Goal: Navigation & Orientation: Find specific page/section

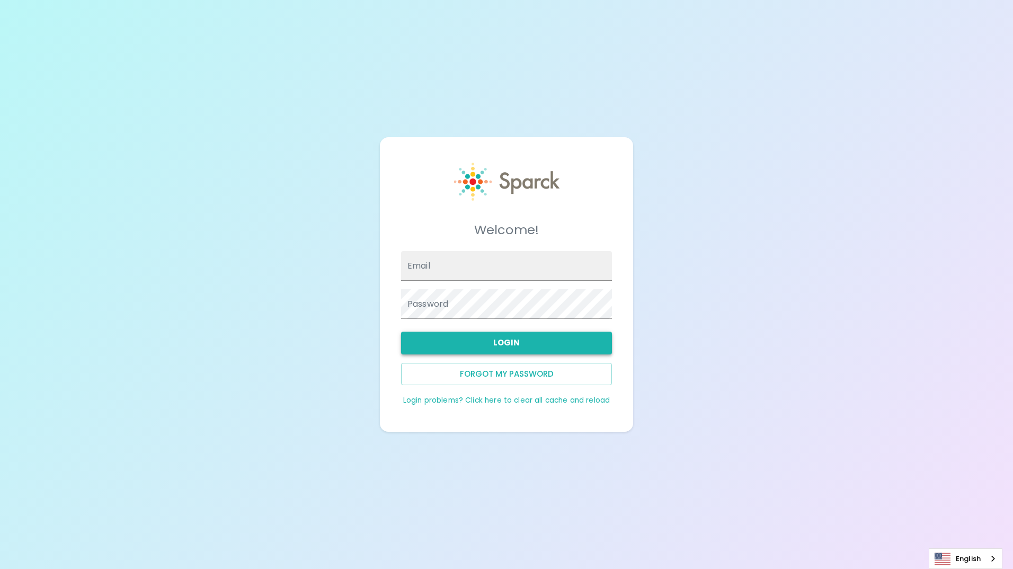
type input "[EMAIL_ADDRESS][DOMAIN_NAME]"
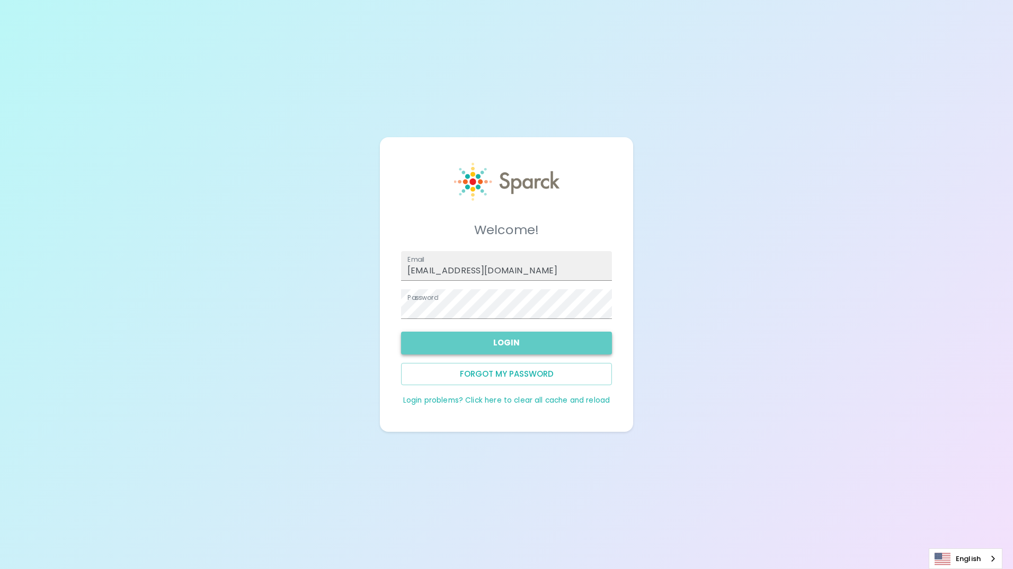
click at [507, 345] on button "Login" at bounding box center [506, 343] width 211 height 22
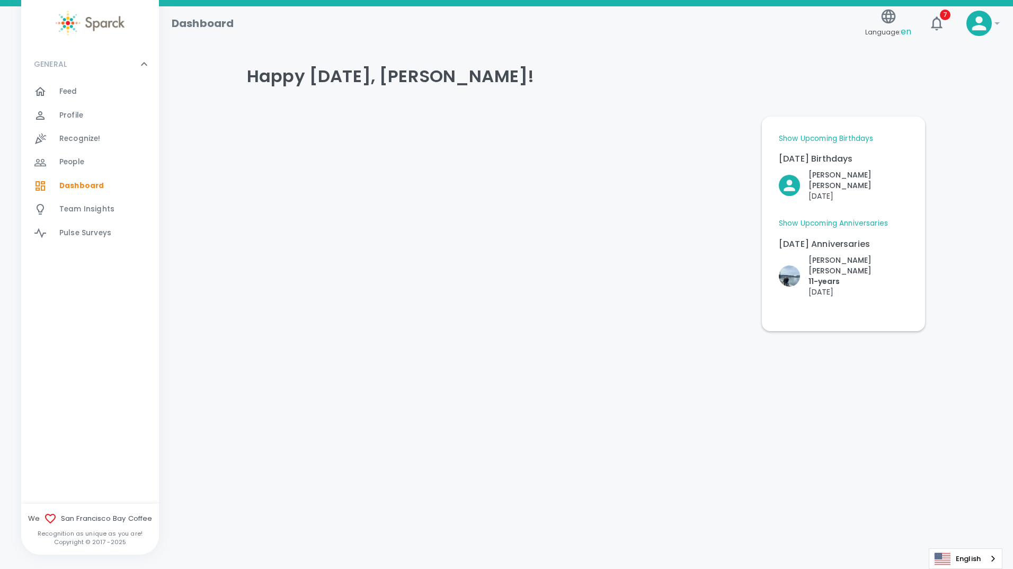
click at [69, 89] on span "Feed" at bounding box center [68, 91] width 18 height 11
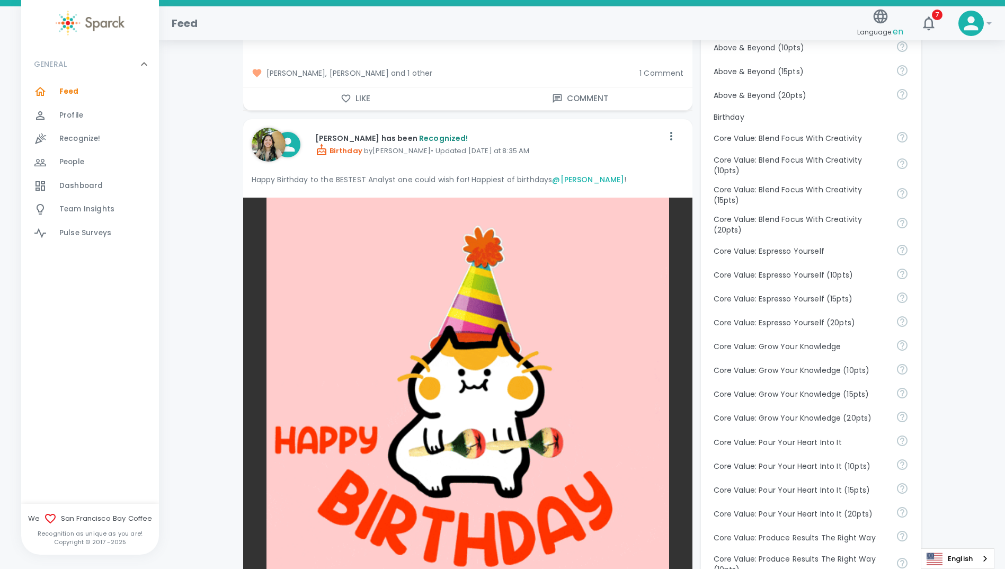
scroll to position [530, 0]
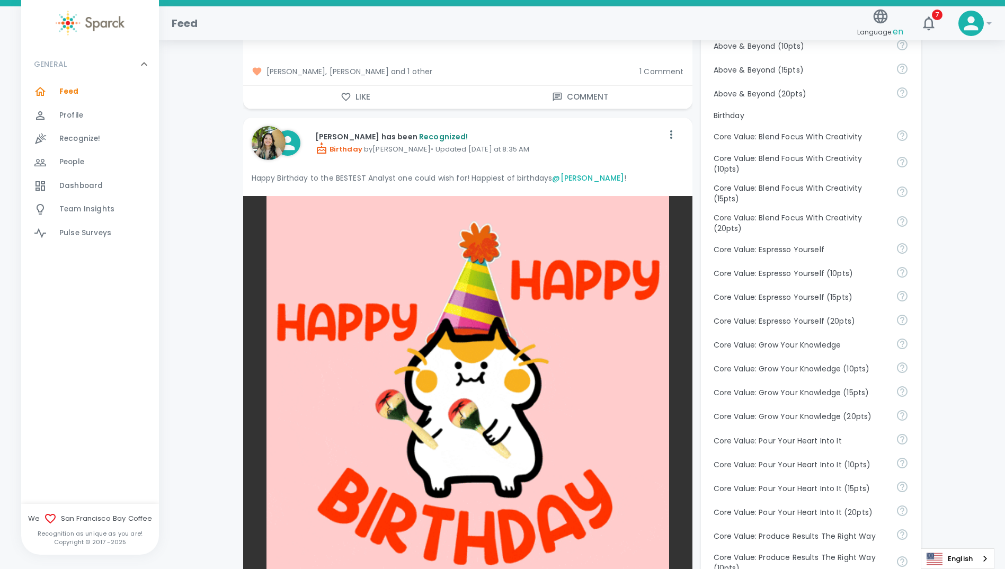
click at [655, 67] on span "1 Comment" at bounding box center [661, 71] width 44 height 11
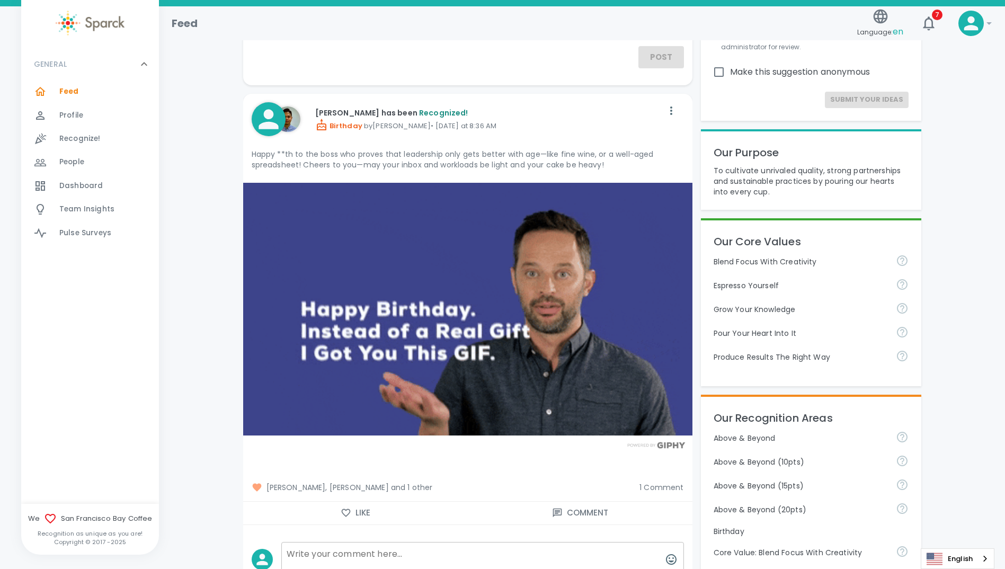
scroll to position [0, 0]
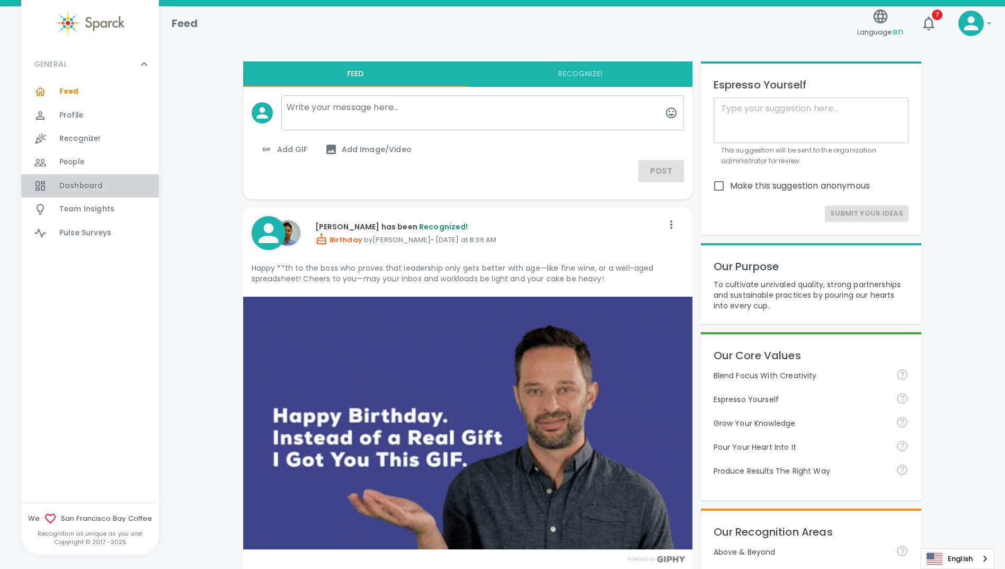
click at [75, 186] on span "Dashboard" at bounding box center [80, 186] width 43 height 11
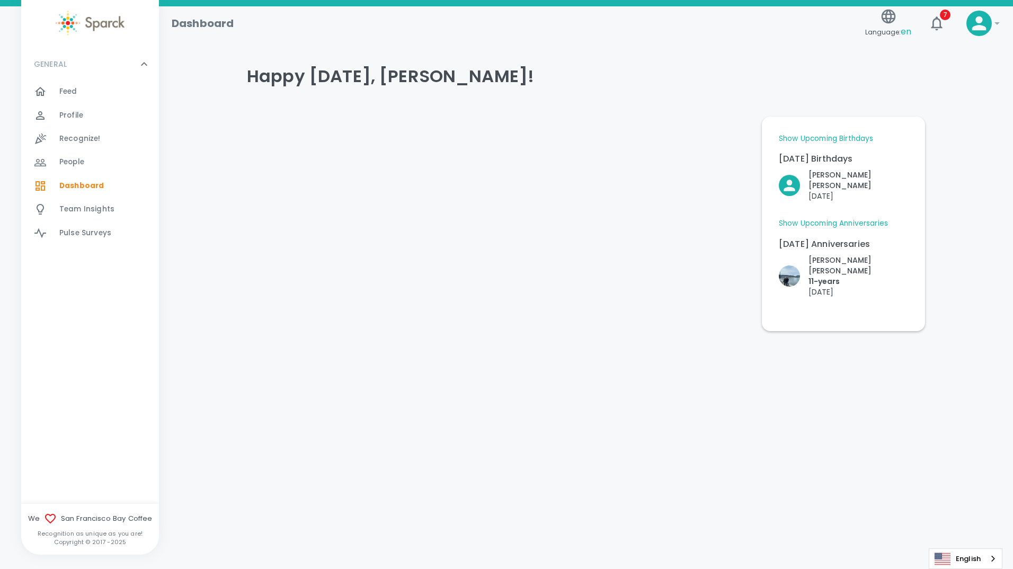
click at [825, 136] on link "Show Upcoming Birthdays" at bounding box center [826, 138] width 94 height 11
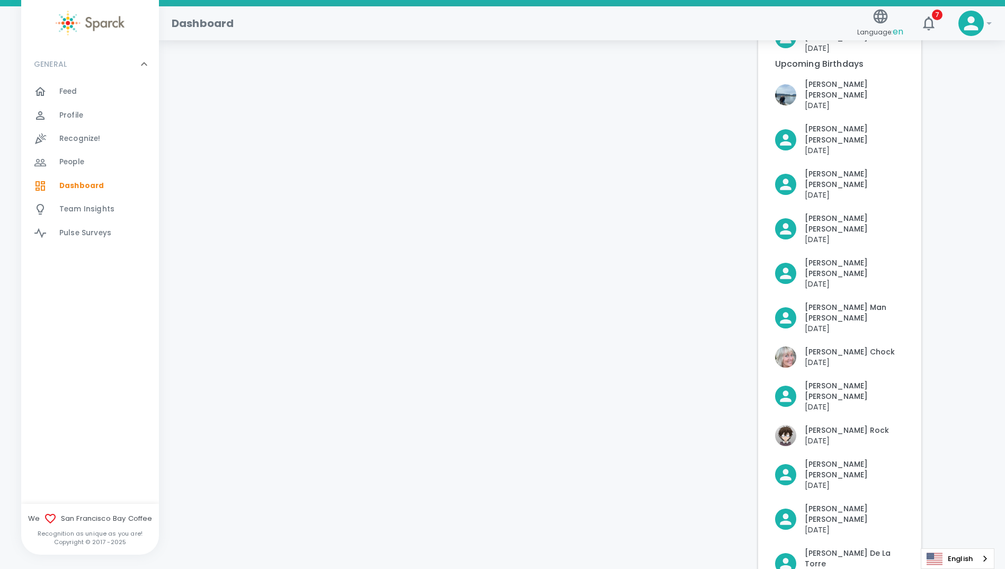
scroll to position [159, 0]
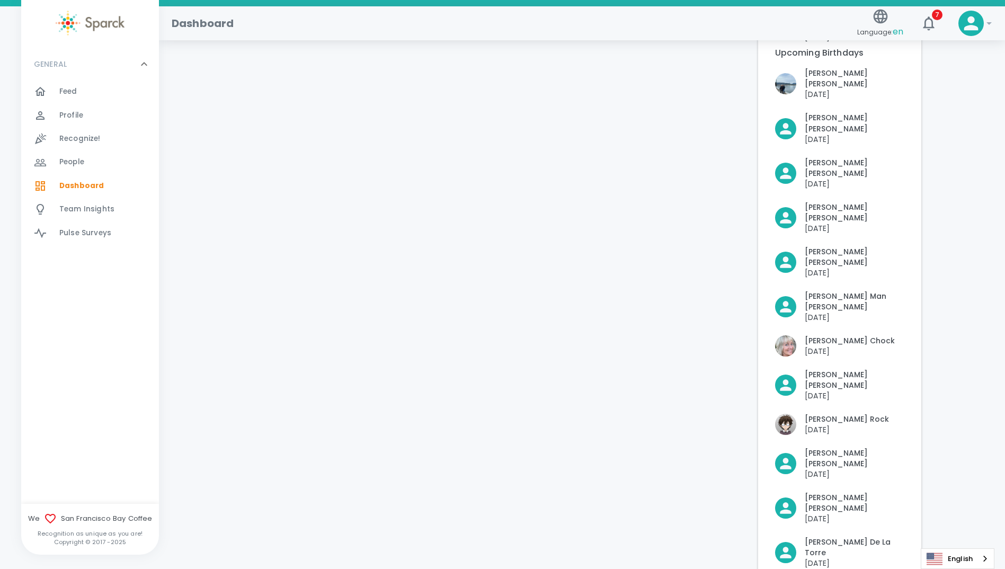
drag, startPoint x: 415, startPoint y: 247, endPoint x: 132, endPoint y: 186, distance: 289.3
click at [401, 255] on div at bounding box center [492, 323] width 515 height 748
click at [75, 116] on span "Profile" at bounding box center [71, 115] width 24 height 11
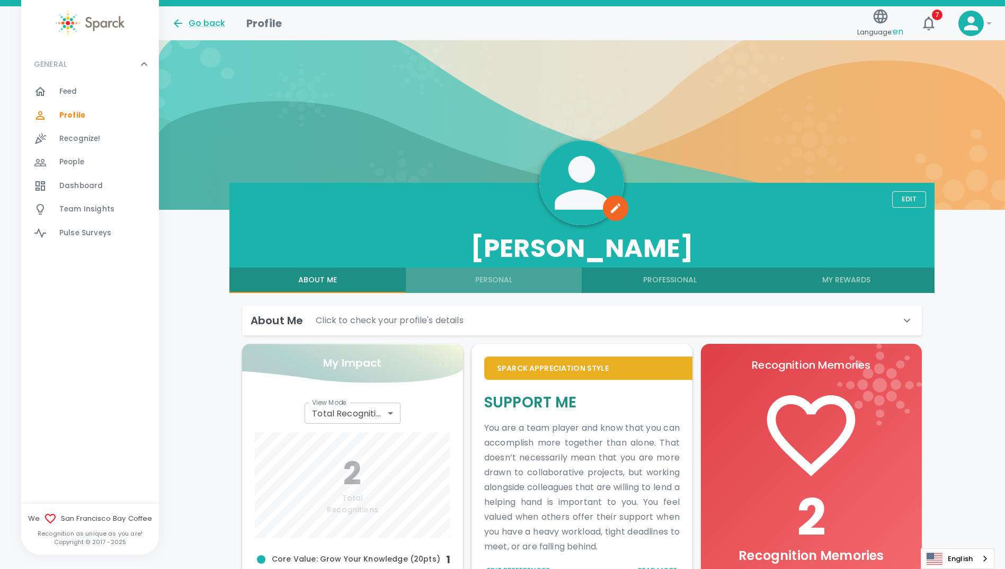
click at [487, 275] on button "Personal" at bounding box center [494, 279] width 176 height 25
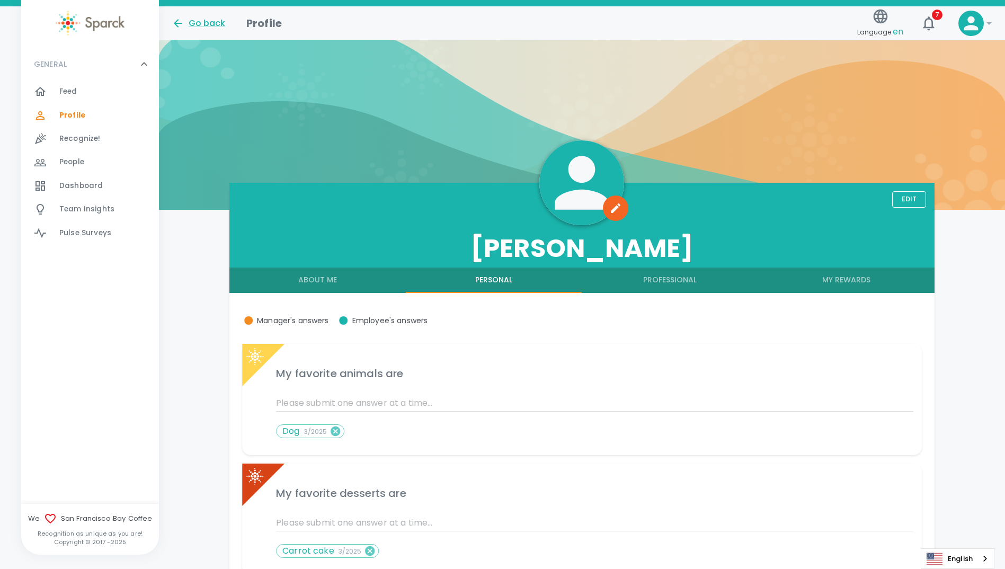
click at [846, 278] on button "My Rewards" at bounding box center [846, 279] width 176 height 25
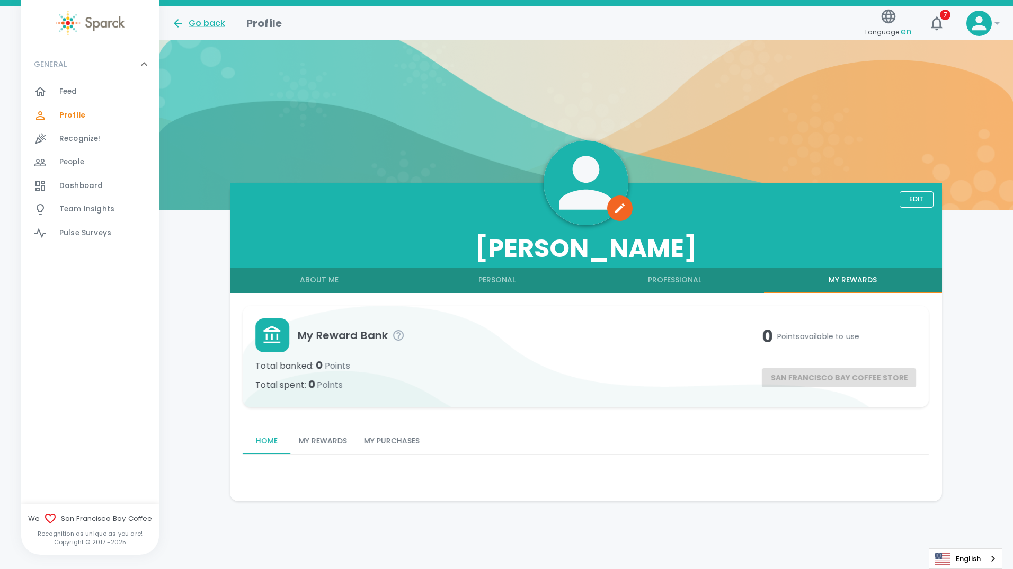
click at [663, 278] on button "Professional" at bounding box center [675, 279] width 178 height 25
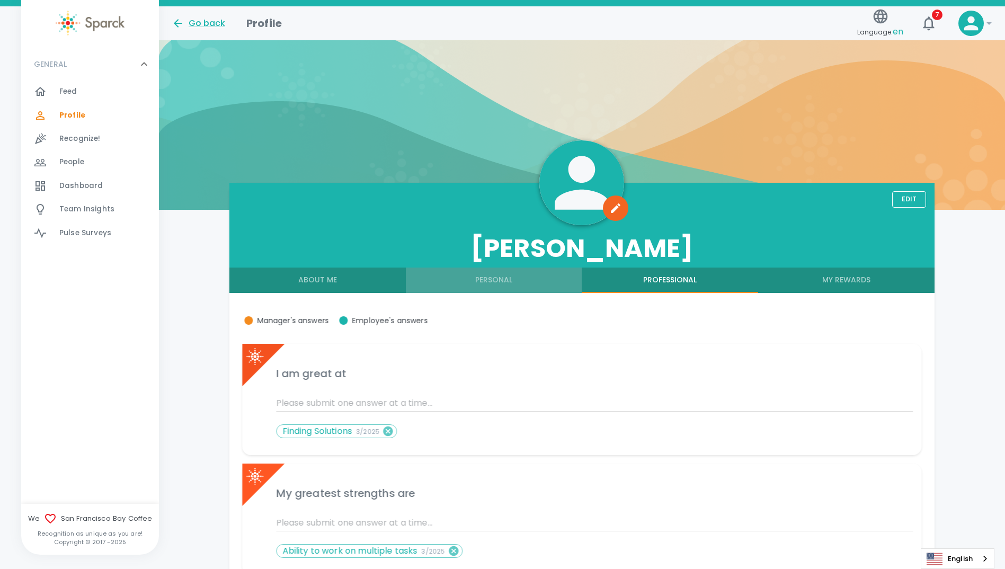
click at [490, 280] on button "Personal" at bounding box center [494, 279] width 176 height 25
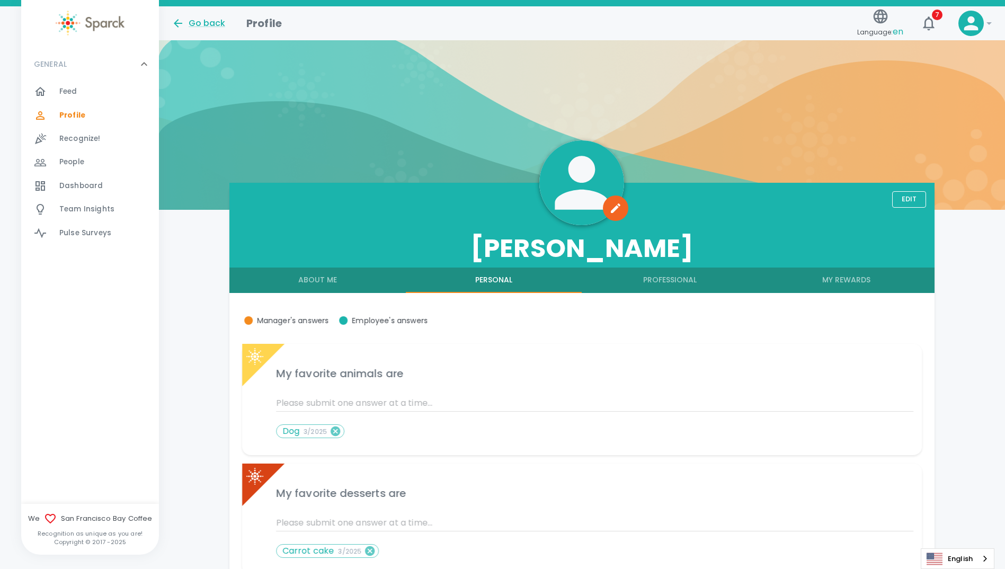
click at [311, 277] on button "About Me" at bounding box center [317, 279] width 176 height 25
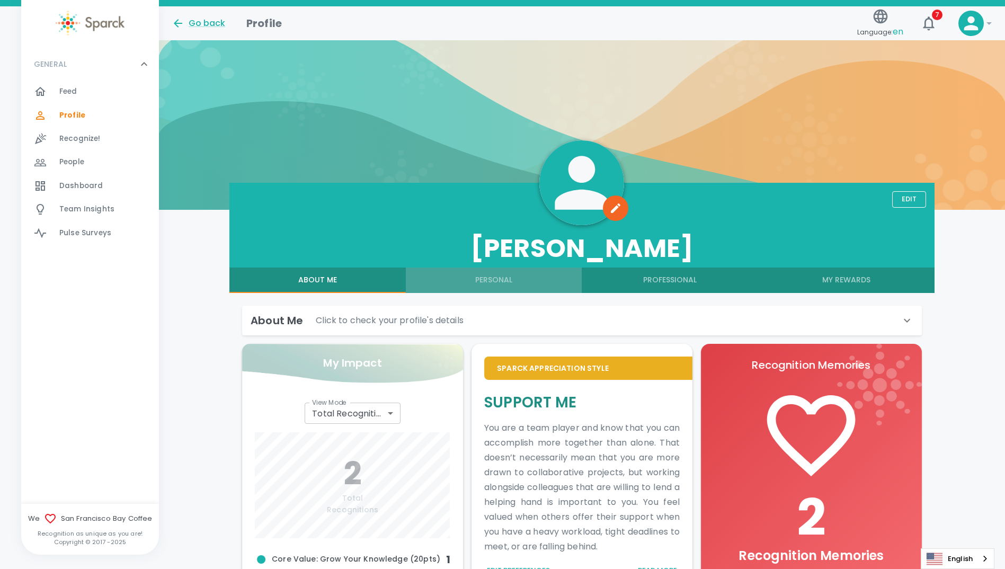
click at [496, 282] on button "Personal" at bounding box center [494, 279] width 176 height 25
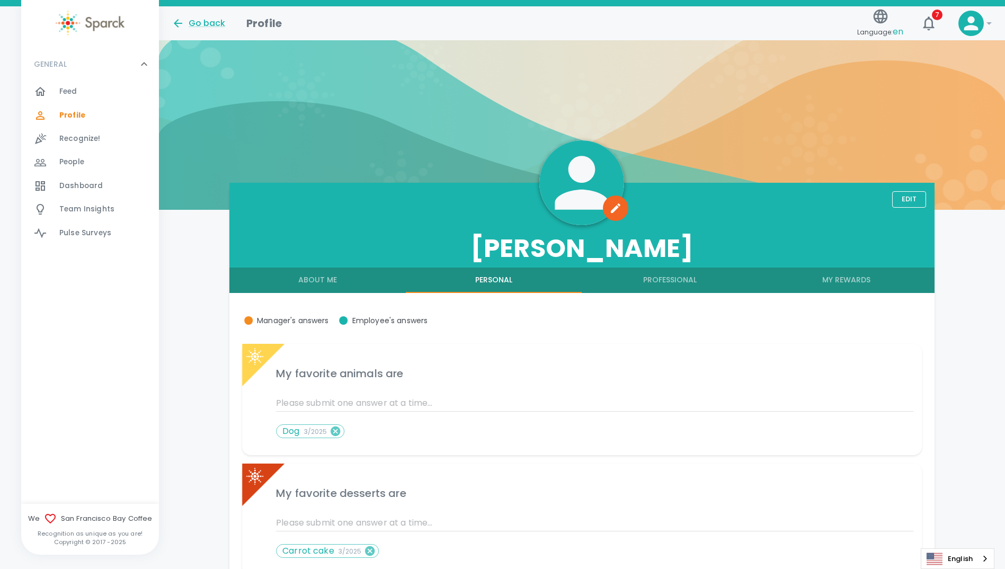
click at [295, 318] on span "Manager's answers" at bounding box center [285, 320] width 87 height 13
click at [395, 323] on span "Employee's answers" at bounding box center [382, 320] width 91 height 13
click at [895, 199] on button "Edit" at bounding box center [909, 199] width 34 height 16
click at [907, 198] on button "Save" at bounding box center [909, 199] width 34 height 16
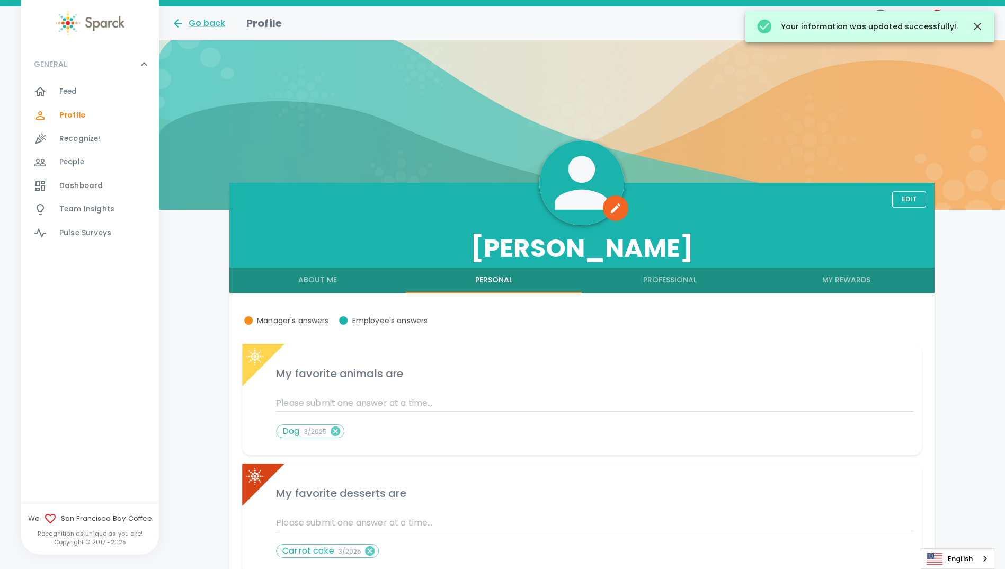
click at [977, 24] on icon "button" at bounding box center [977, 26] width 13 height 13
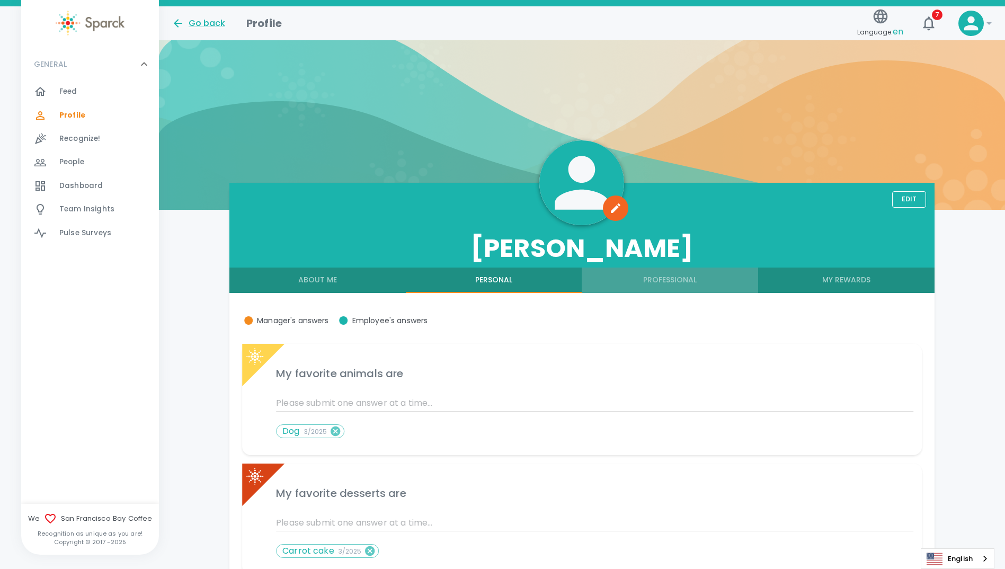
click at [673, 282] on button "Professional" at bounding box center [670, 279] width 176 height 25
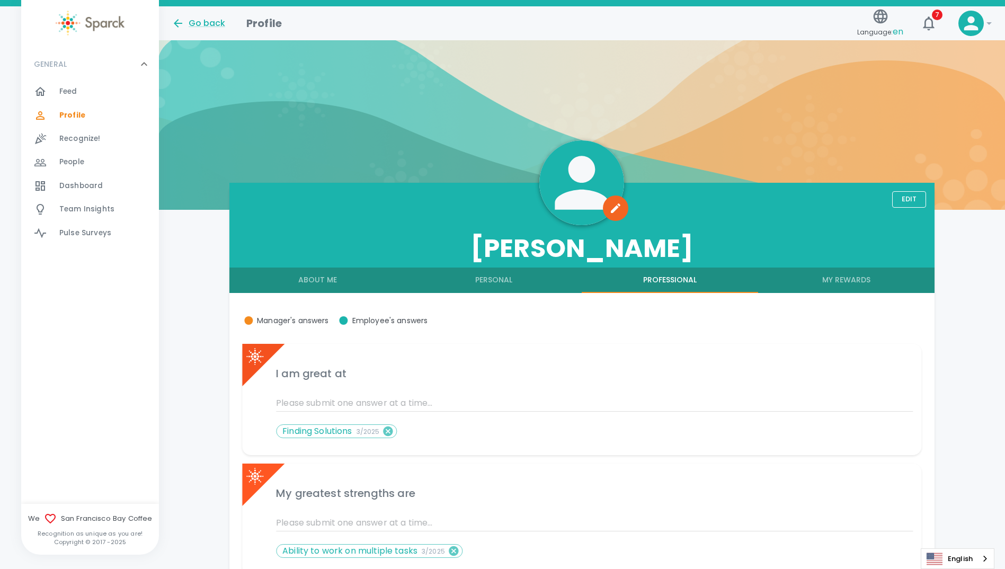
click at [75, 185] on span "Dashboard" at bounding box center [80, 186] width 43 height 11
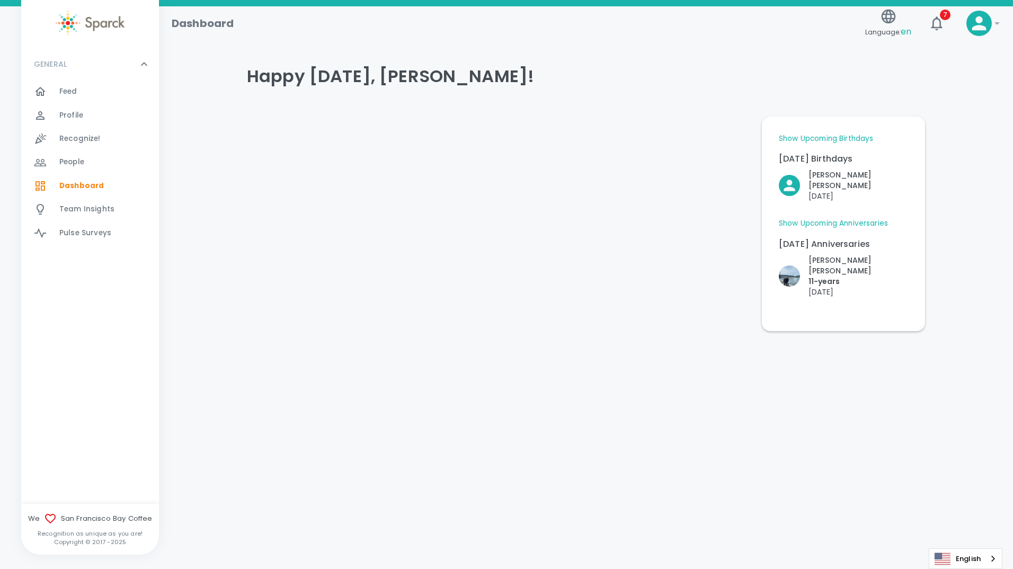
click at [73, 158] on span "People" at bounding box center [71, 162] width 25 height 11
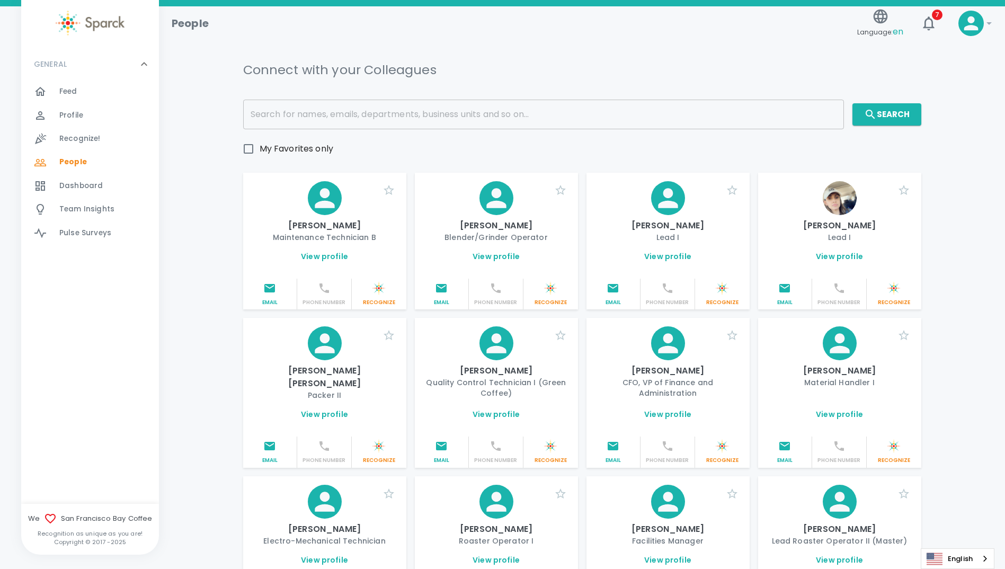
click at [72, 115] on span "Profile" at bounding box center [71, 115] width 24 height 11
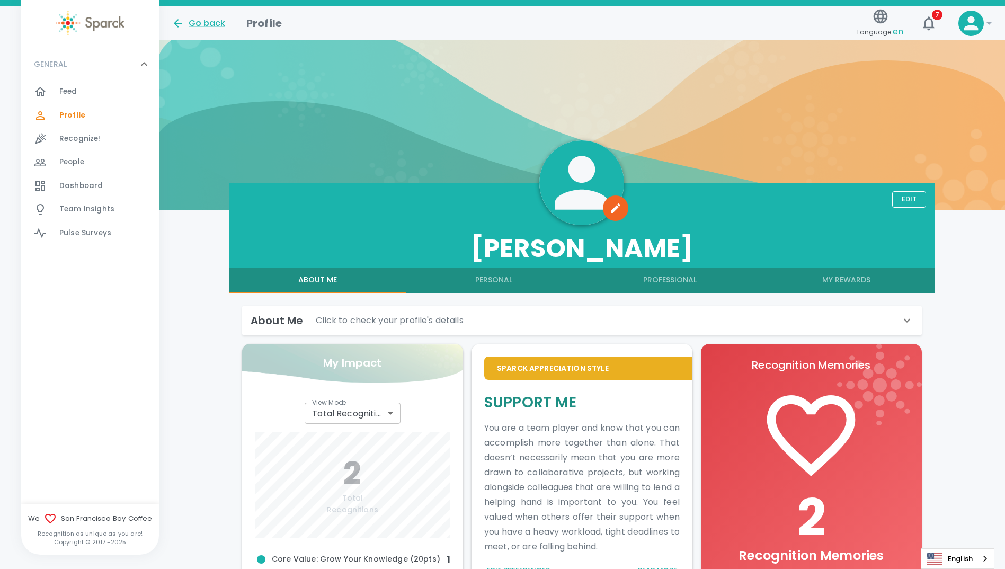
click at [270, 25] on h1 "Profile" at bounding box center [263, 23] width 35 height 17
click at [72, 92] on span "Feed" at bounding box center [68, 91] width 18 height 11
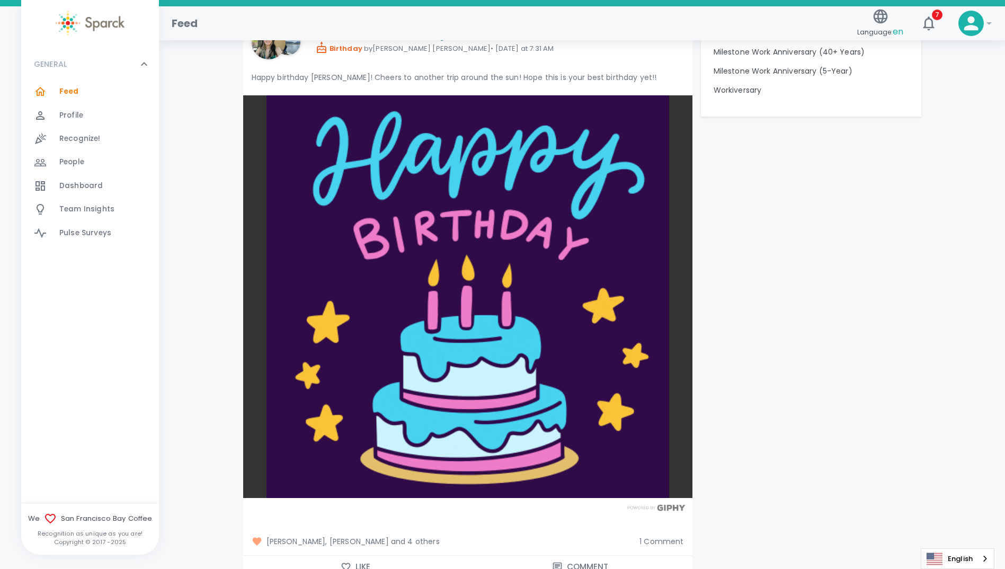
scroll to position [1324, 0]
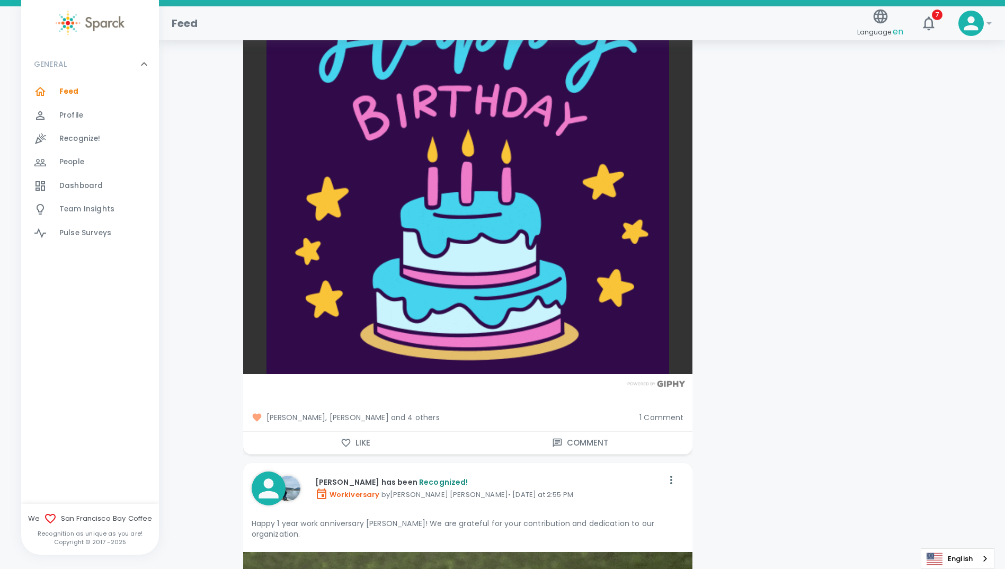
click at [79, 186] on span "Dashboard" at bounding box center [80, 186] width 43 height 11
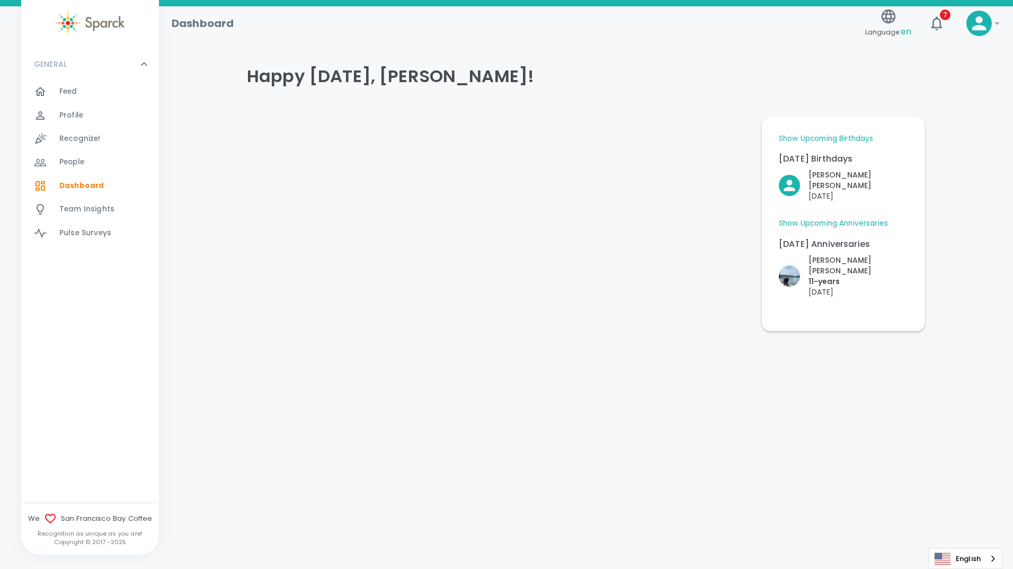
click at [823, 138] on link "Show Upcoming Birthdays" at bounding box center [826, 138] width 94 height 11
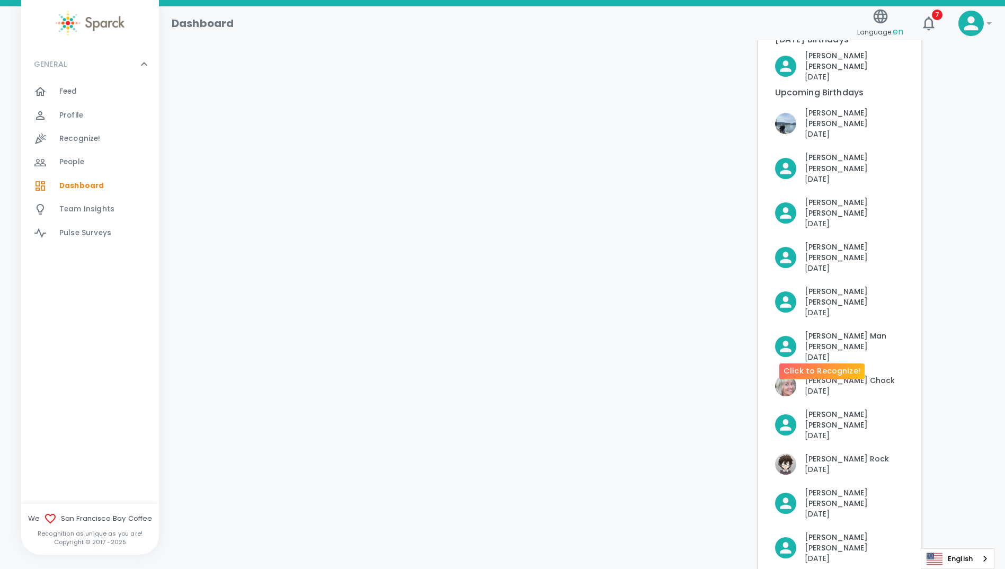
scroll to position [216, 0]
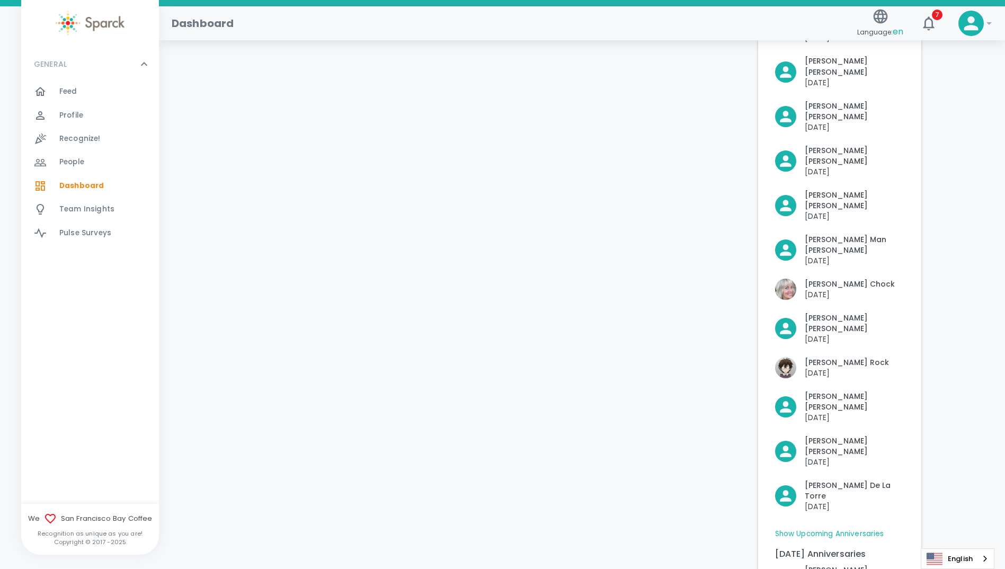
drag, startPoint x: 841, startPoint y: 310, endPoint x: 635, endPoint y: 441, distance: 244.8
click at [634, 444] on div at bounding box center [492, 266] width 515 height 748
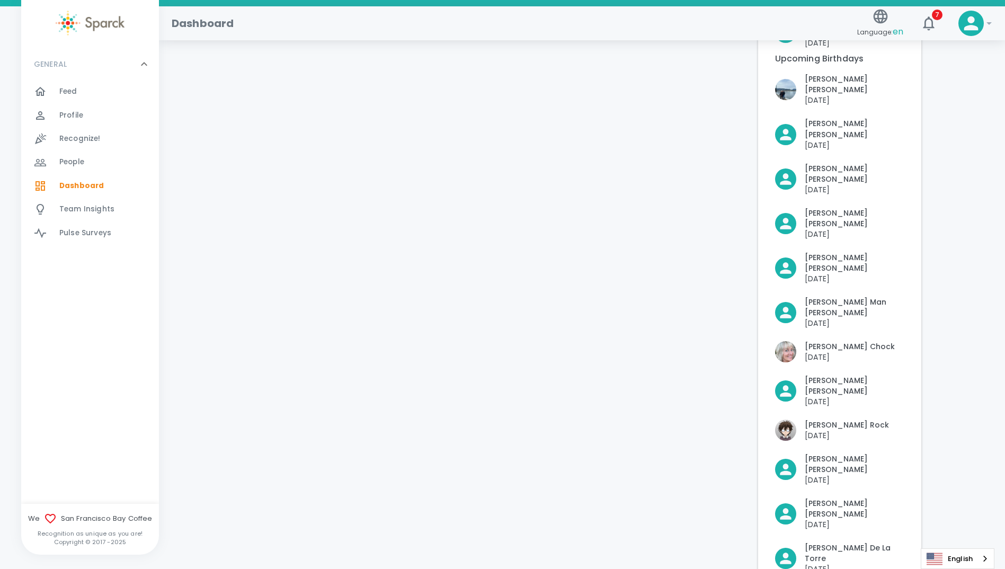
scroll to position [0, 0]
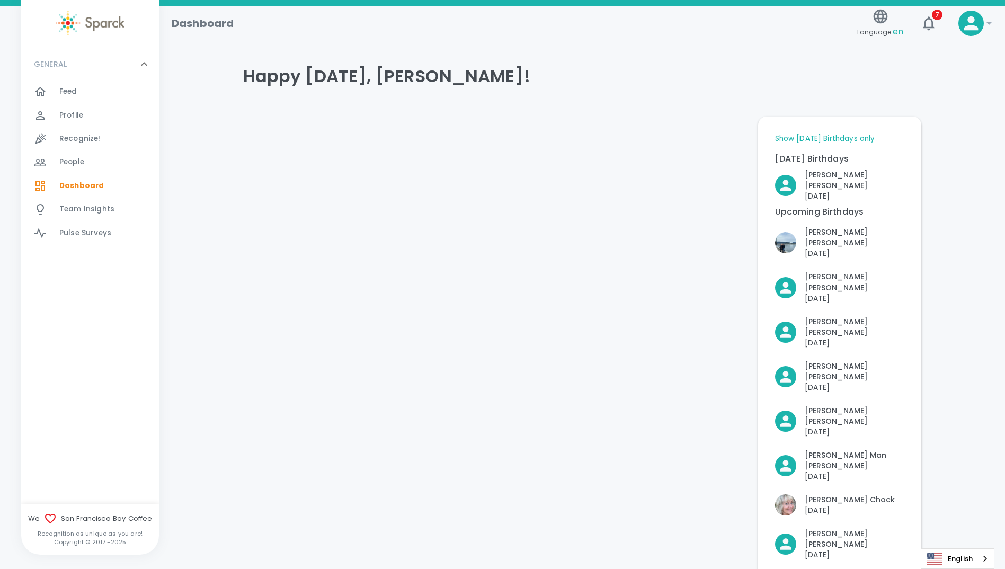
click at [988, 22] on icon at bounding box center [989, 23] width 13 height 13
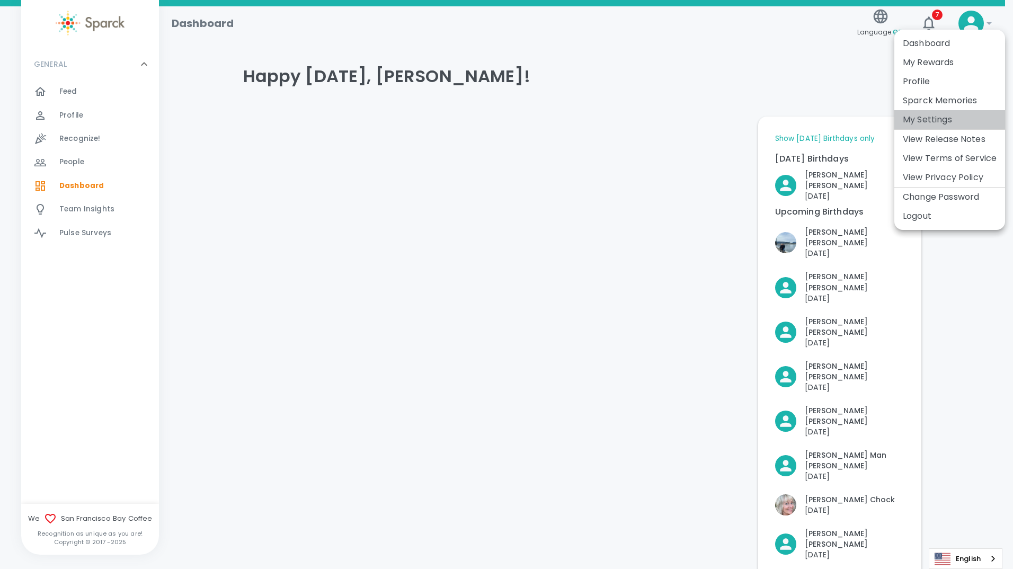
click at [951, 116] on li "My Settings" at bounding box center [949, 119] width 111 height 19
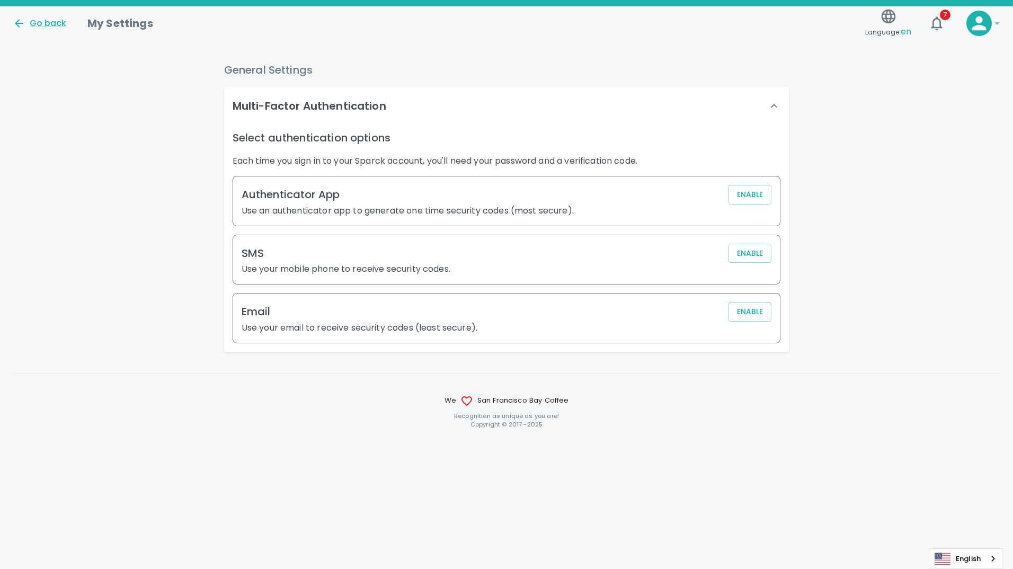
click at [993, 17] on icon at bounding box center [997, 23] width 13 height 13
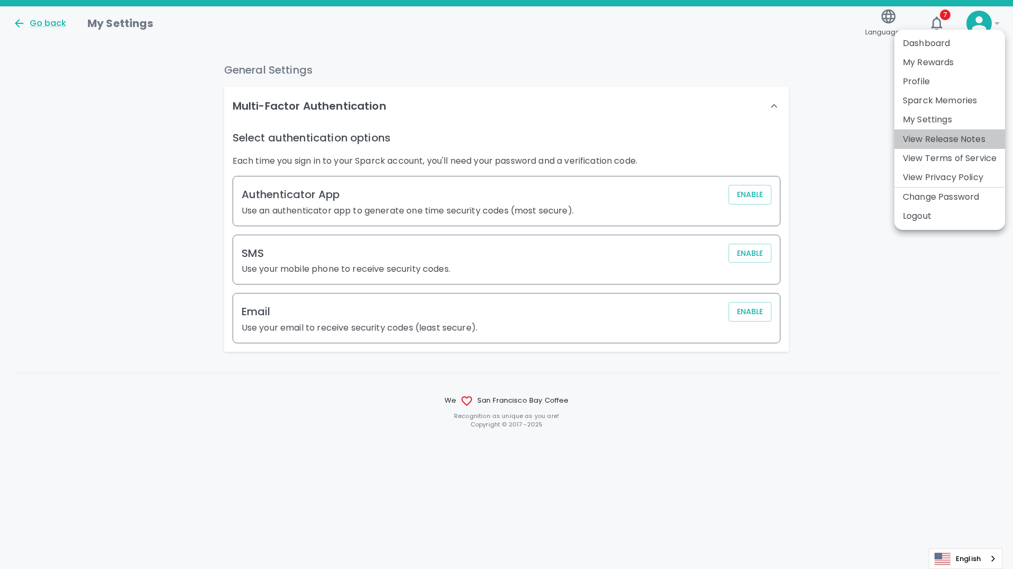
click at [941, 139] on link "View Release Notes" at bounding box center [944, 139] width 83 height 13
click at [938, 40] on li "Dashboard" at bounding box center [949, 43] width 111 height 19
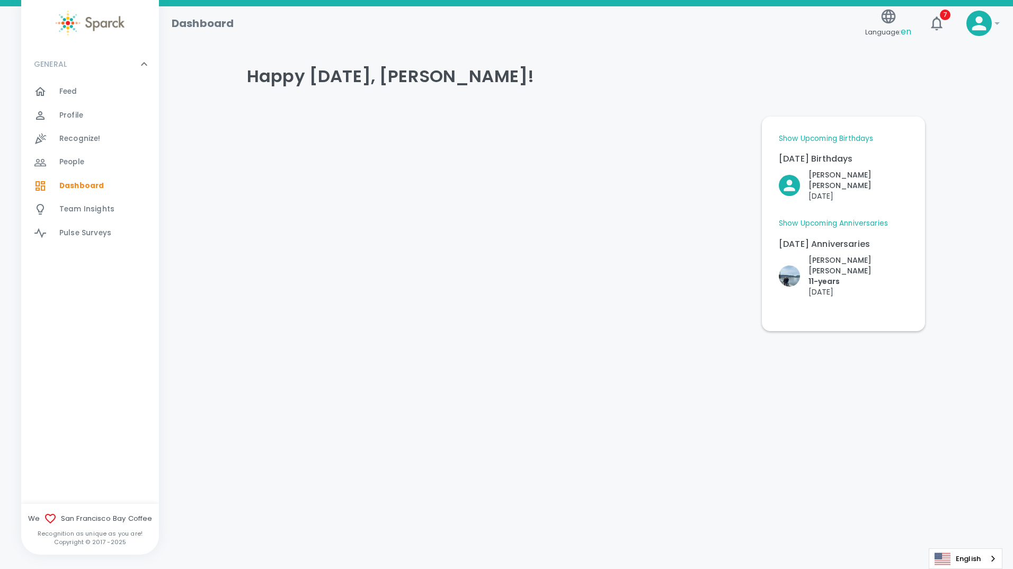
click at [990, 20] on div at bounding box center [978, 23] width 25 height 25
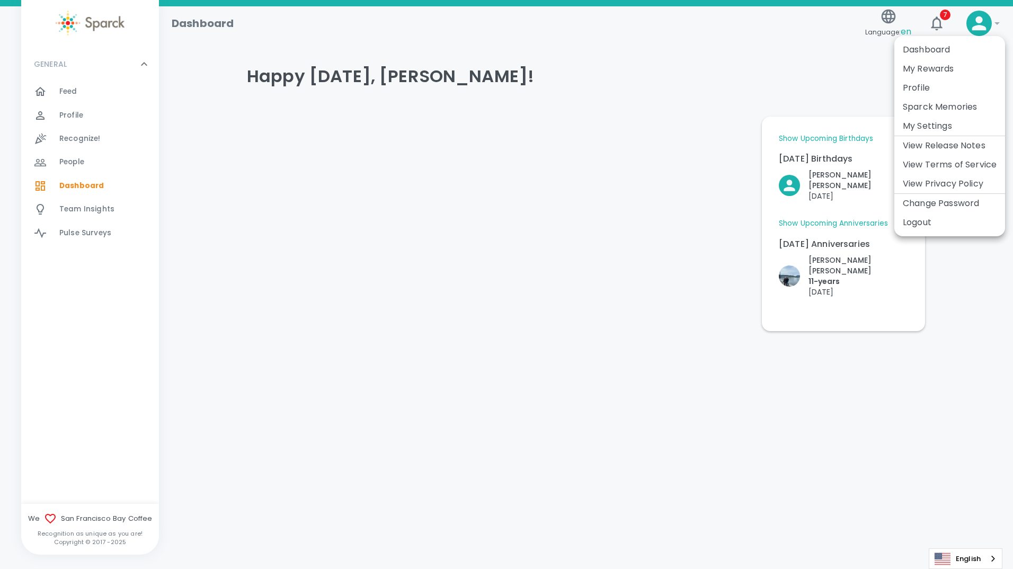
click at [916, 91] on li "Profile" at bounding box center [949, 87] width 111 height 19
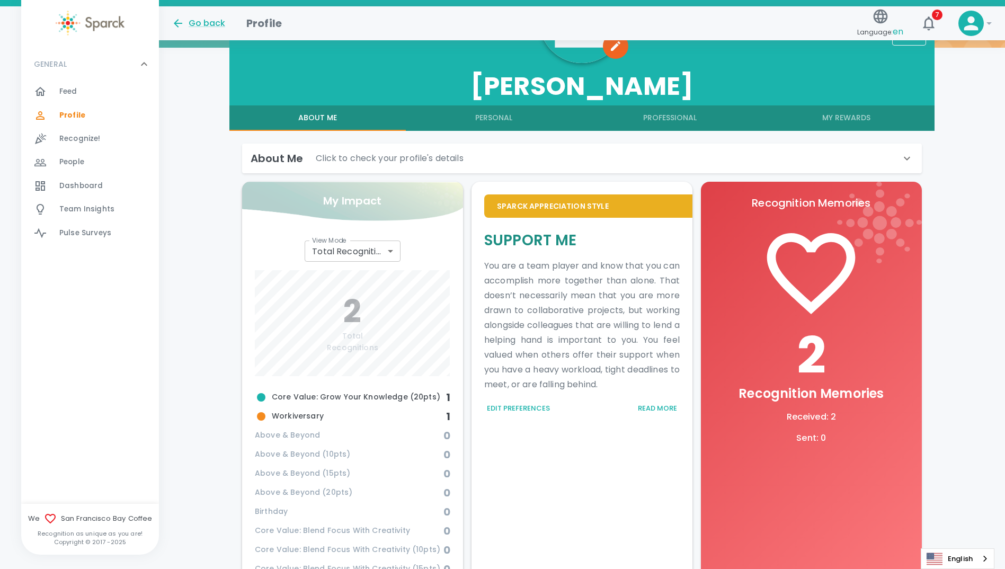
scroll to position [50, 0]
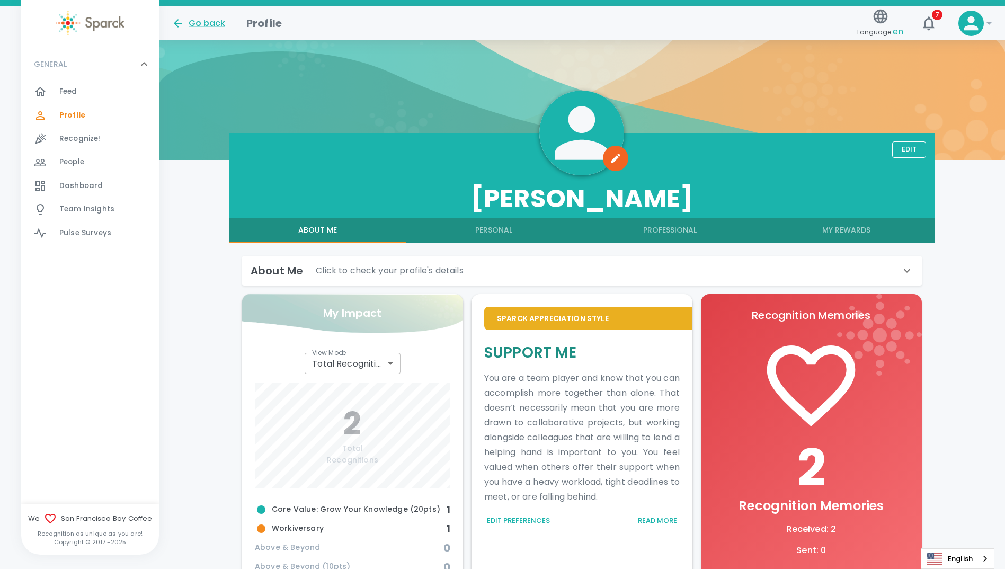
click at [94, 237] on span "Pulse Surveys" at bounding box center [85, 233] width 52 height 11
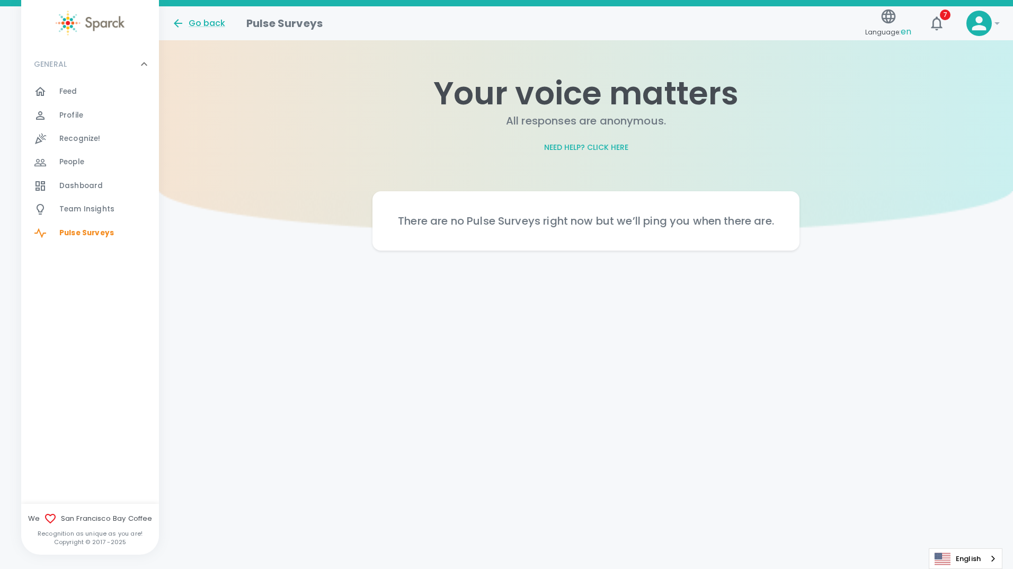
click at [76, 206] on span "Team Insights" at bounding box center [86, 209] width 55 height 11
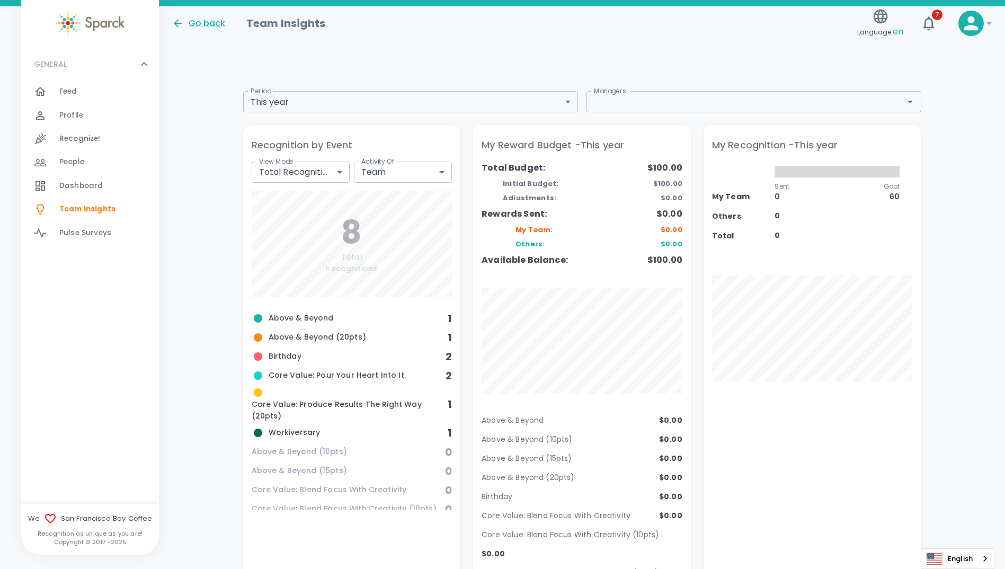
click at [92, 187] on span "Dashboard" at bounding box center [80, 186] width 43 height 11
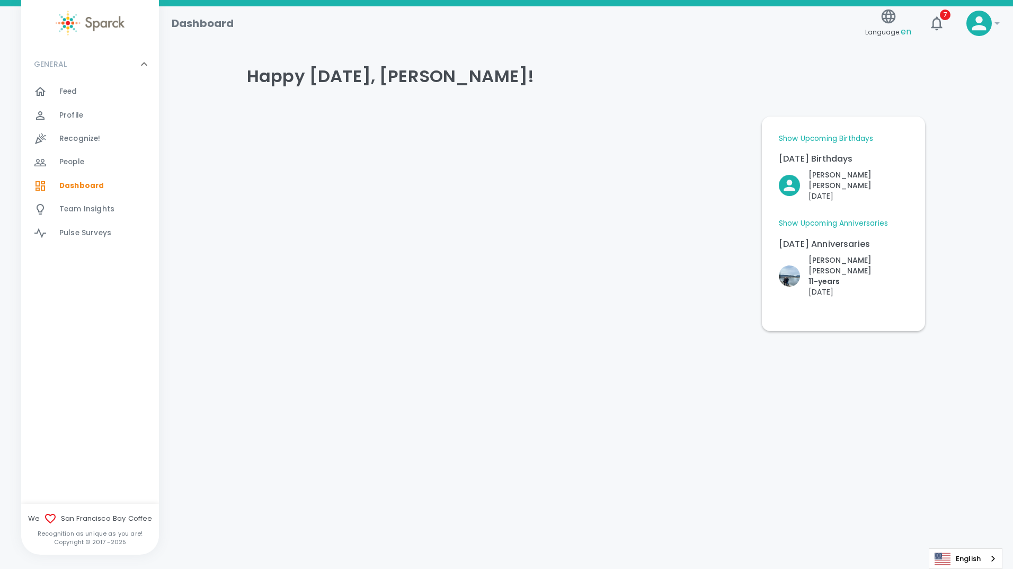
click at [81, 160] on span "People" at bounding box center [71, 162] width 25 height 11
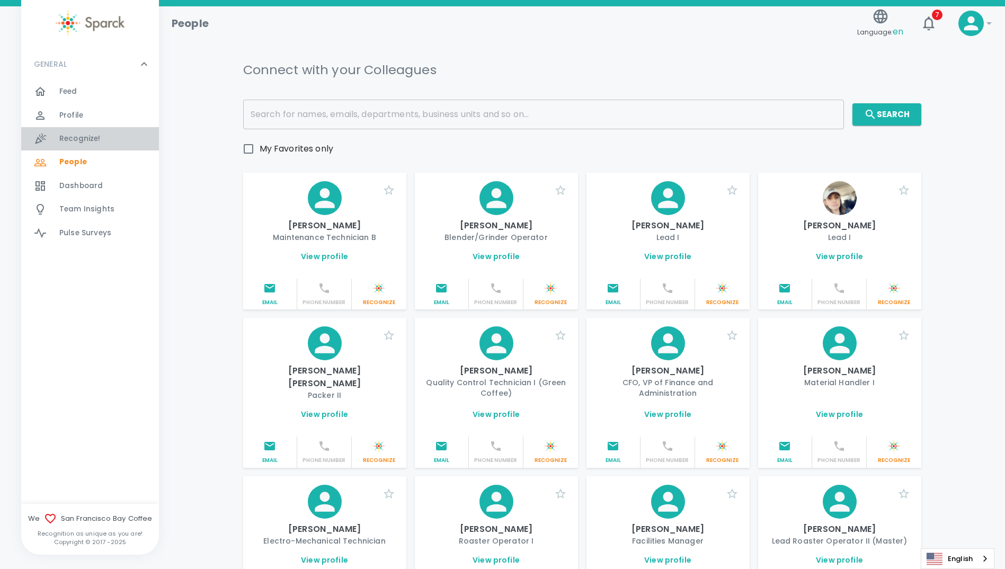
click at [79, 131] on div "Recognize! 0" at bounding box center [90, 138] width 138 height 23
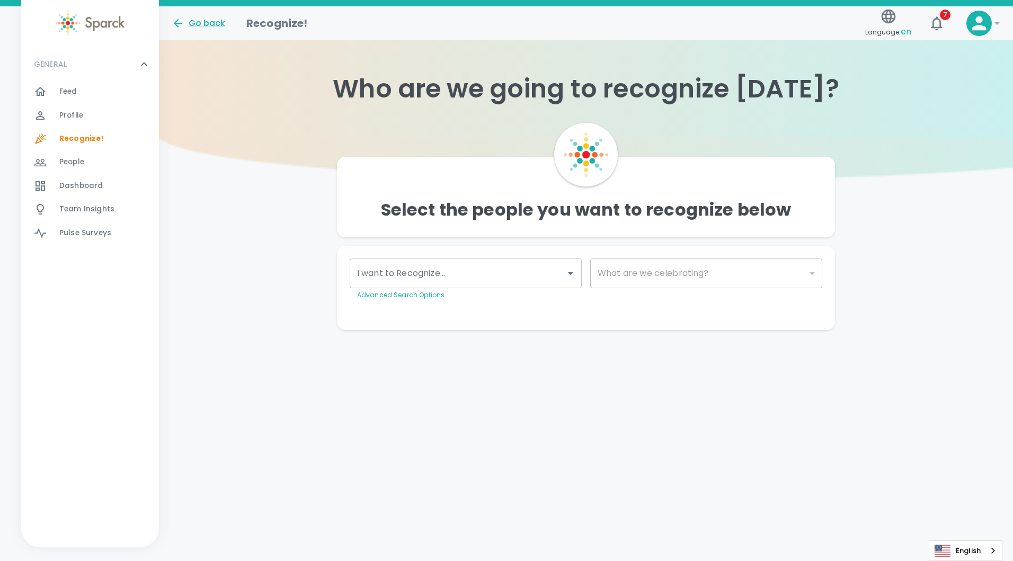
click at [73, 118] on span "Profile" at bounding box center [71, 115] width 24 height 11
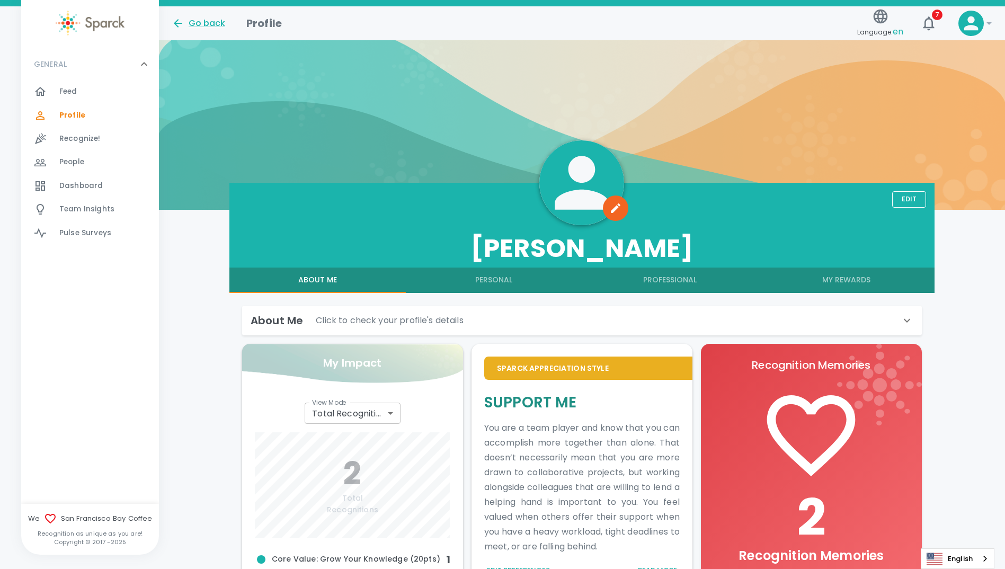
click at [906, 318] on icon at bounding box center [906, 320] width 13 height 13
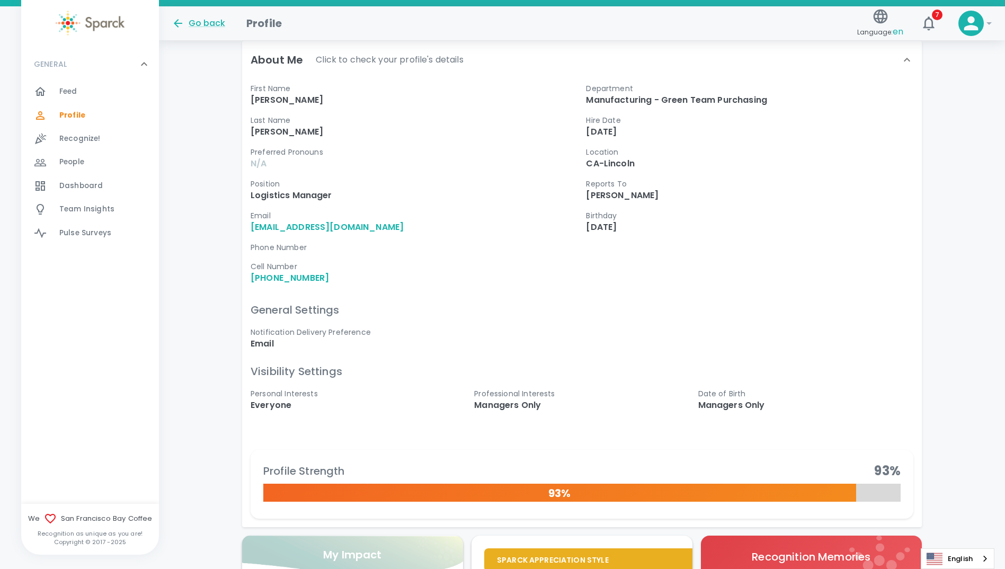
scroll to position [106, 0]
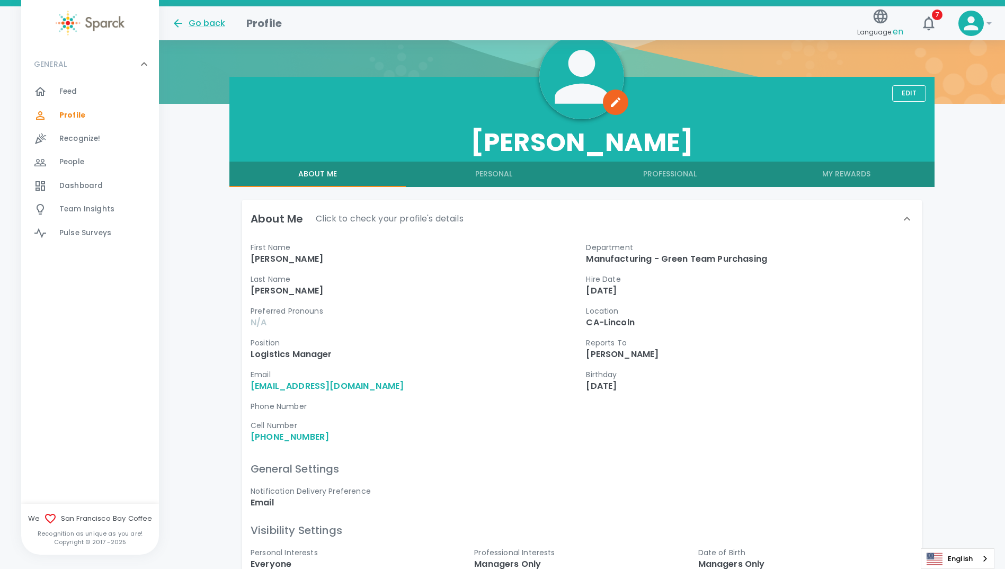
click at [639, 388] on p "[DATE]" at bounding box center [749, 386] width 327 height 13
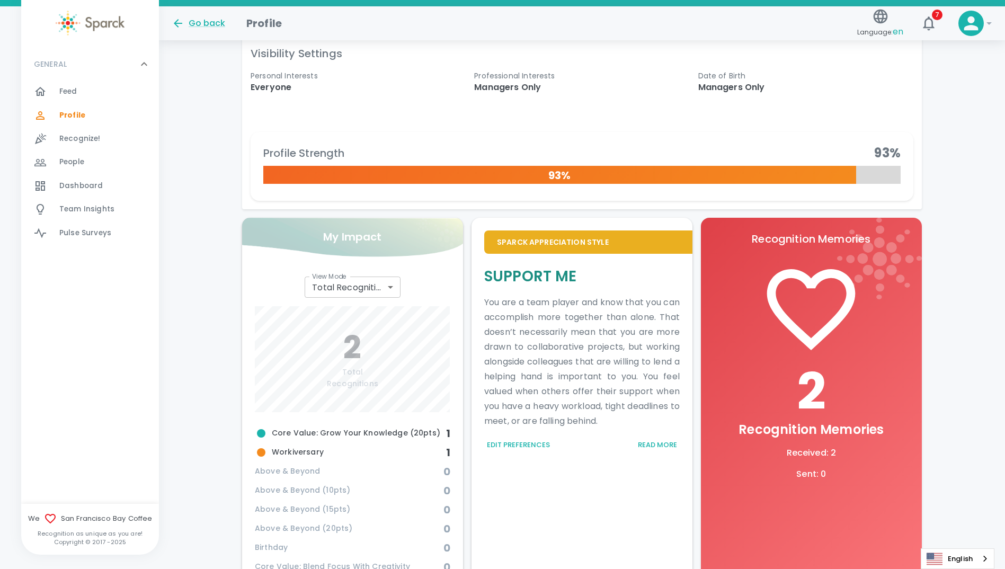
scroll to position [771, 0]
